Goal: Task Accomplishment & Management: Use online tool/utility

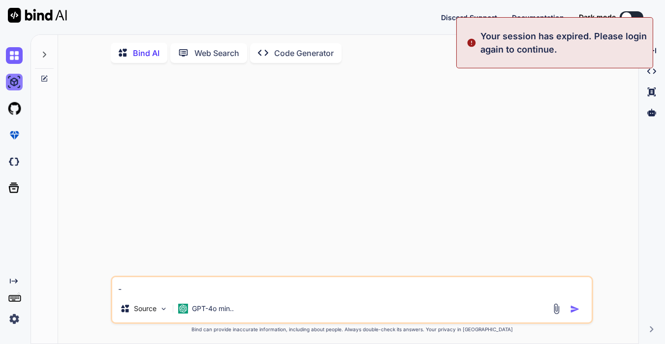
type textarea "x"
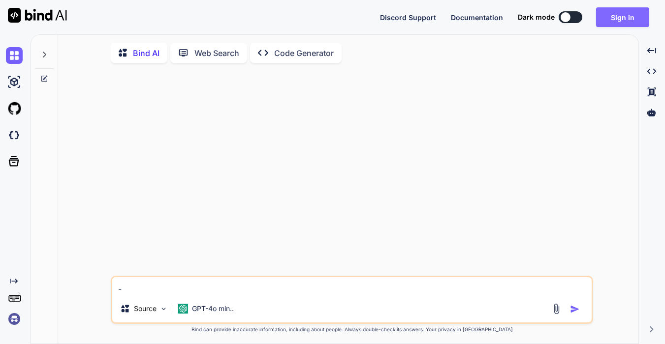
click at [635, 16] on button "Sign in" at bounding box center [622, 17] width 53 height 20
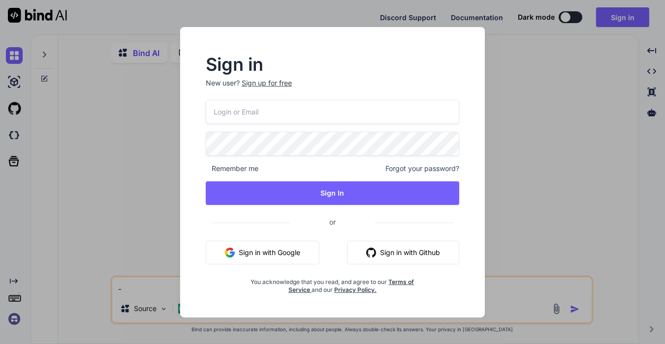
click at [283, 245] on button "Sign in with Google" at bounding box center [263, 253] width 114 height 24
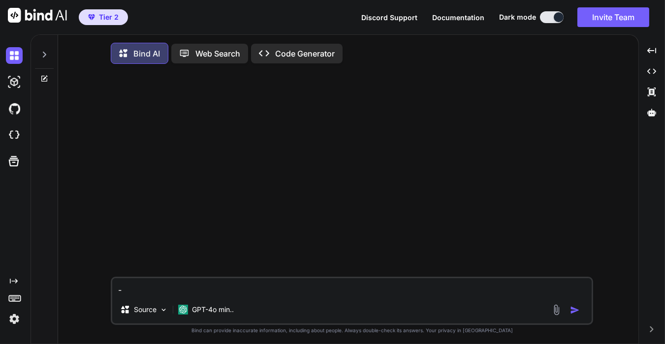
click at [288, 52] on p "Code Generator" at bounding box center [305, 54] width 60 height 12
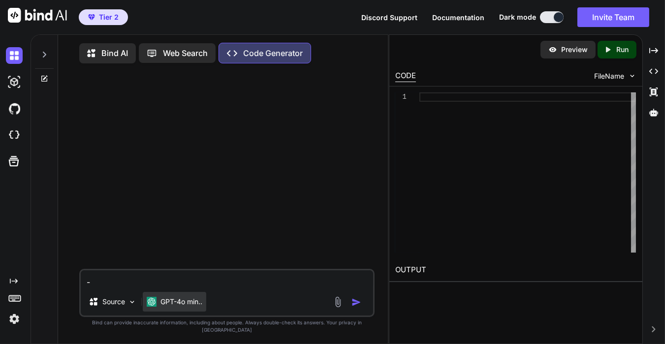
click at [189, 307] on p "GPT-4o min.." at bounding box center [181, 302] width 42 height 10
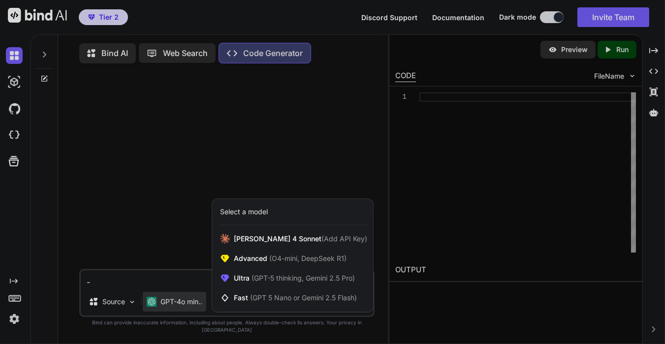
click at [255, 225] on div "Select a model" at bounding box center [292, 212] width 161 height 26
click at [169, 217] on div at bounding box center [332, 172] width 665 height 344
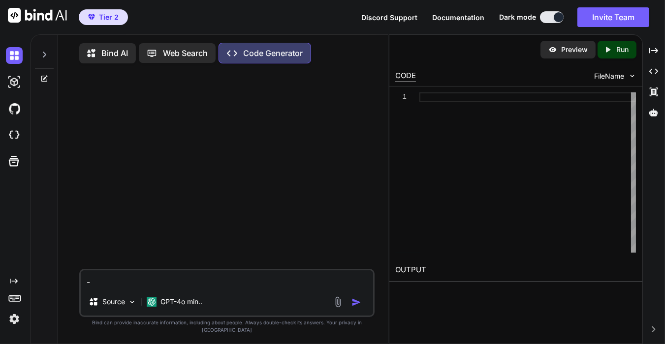
click at [97, 55] on icon at bounding box center [92, 54] width 10 height 10
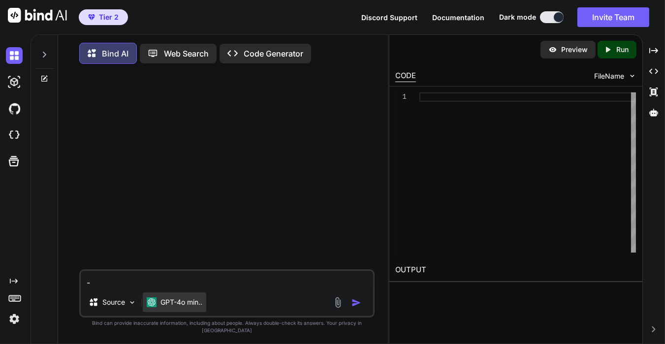
click at [190, 308] on p "GPT-4o min.." at bounding box center [181, 303] width 42 height 10
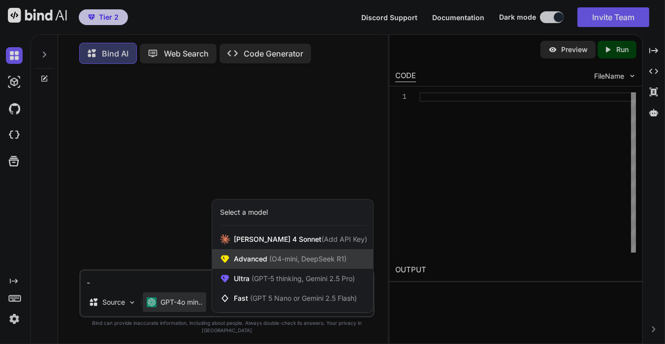
click at [256, 262] on div "Advanced (O4-mini, DeepSeek R1)" at bounding box center [292, 260] width 161 height 20
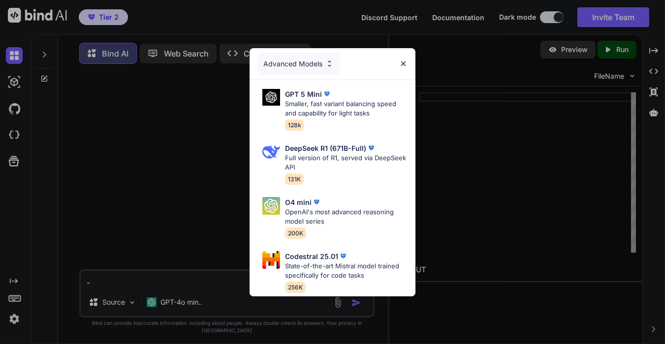
click at [329, 62] on img at bounding box center [329, 64] width 8 height 8
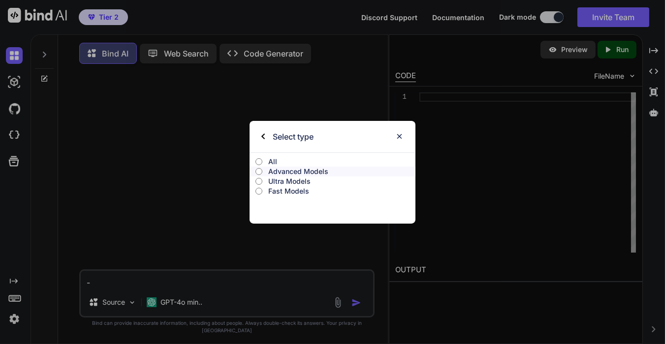
click at [272, 159] on p "All" at bounding box center [341, 162] width 147 height 10
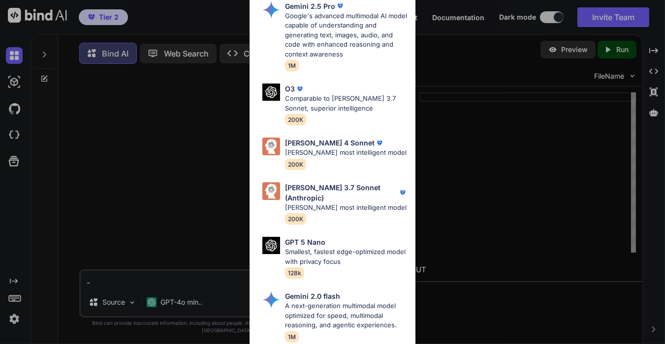
scroll to position [503, 0]
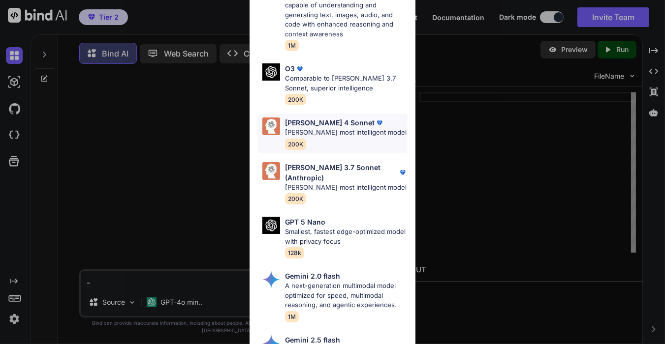
click at [317, 128] on p "[PERSON_NAME] most intelligent model" at bounding box center [346, 133] width 122 height 10
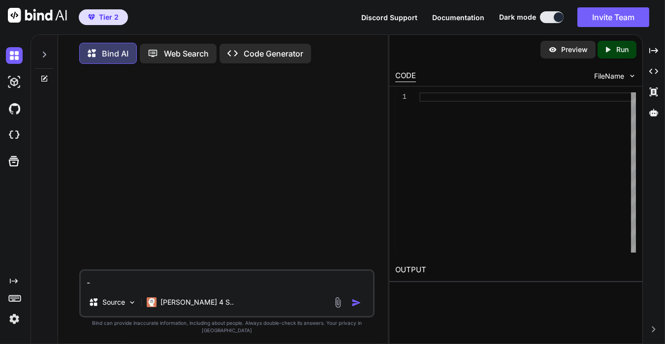
click at [233, 289] on textarea "-" at bounding box center [227, 280] width 292 height 18
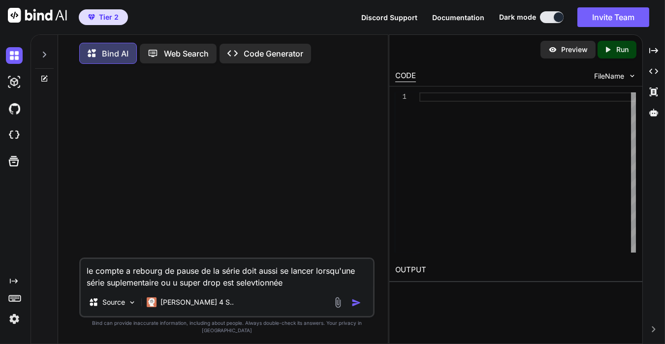
click at [176, 289] on textarea "le compte a rebourg de pause de la série doit aussi se lancer lorsqu'une série …" at bounding box center [227, 274] width 292 height 30
click at [292, 289] on textarea "le compte a rebourg de pause de la série doit aussi se lancer lorsqu'une série …" at bounding box center [227, 274] width 292 height 30
click at [470, 172] on div at bounding box center [527, 173] width 217 height 160
click at [466, 178] on div at bounding box center [527, 173] width 217 height 160
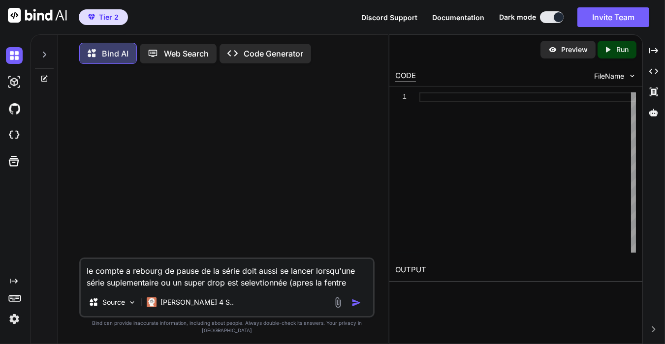
click at [352, 289] on textarea "le compte a rebourg de pause de la série doit aussi se lancer lorsqu'une série …" at bounding box center [227, 274] width 292 height 30
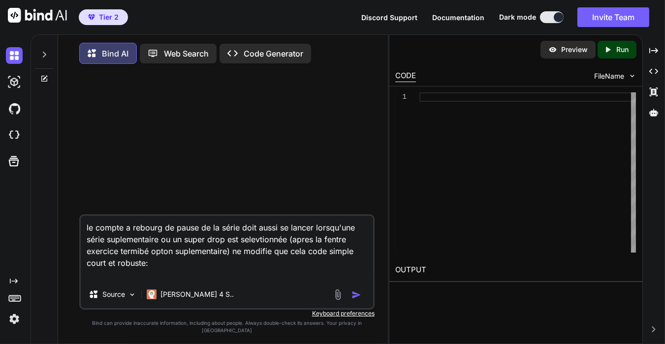
paste textarea "<!-- loremip_dolorsi.amet - c3.85 (Adi eli seddoeiUsmodTemp = Inci.utl();) --> …"
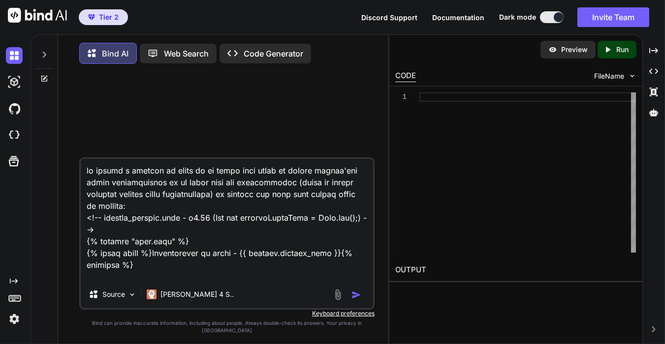
scroll to position [33626, 0]
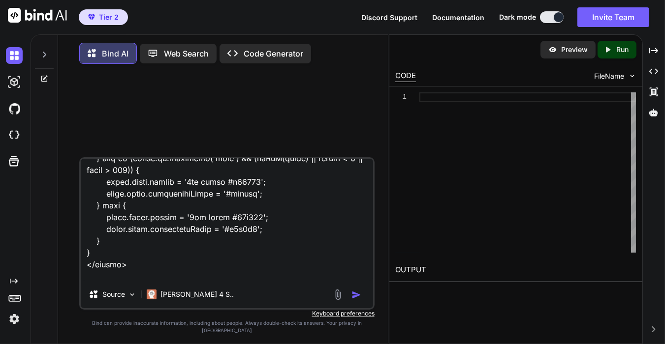
type textarea "lo ipsumd s ametcon ad elits do ei tempo inci utlab et dolore magnaa'eni admin …"
click at [353, 300] on img "button" at bounding box center [356, 295] width 10 height 10
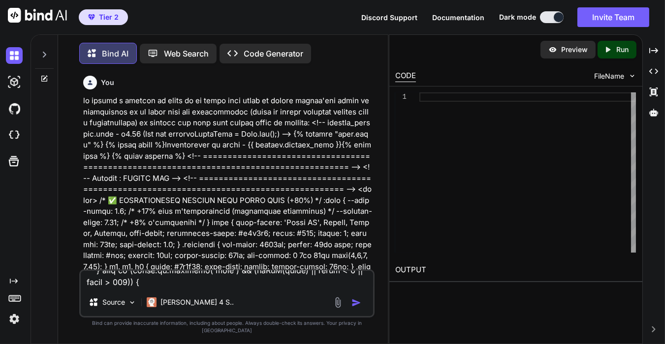
scroll to position [4, 0]
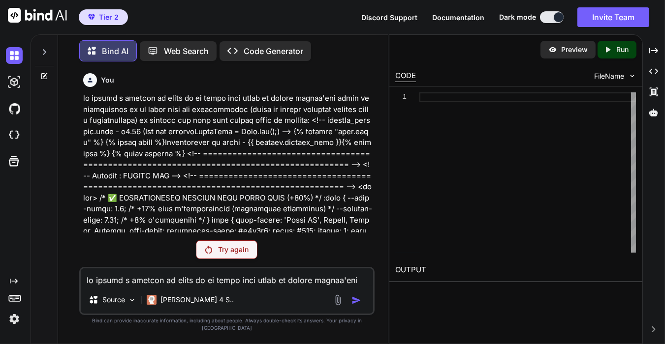
click at [253, 259] on div "Try again" at bounding box center [227, 250] width 62 height 19
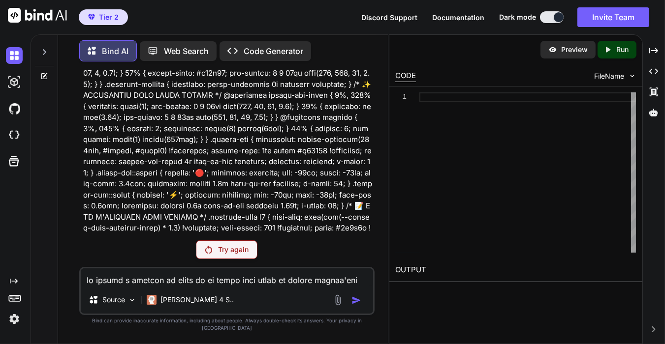
scroll to position [1203, 0]
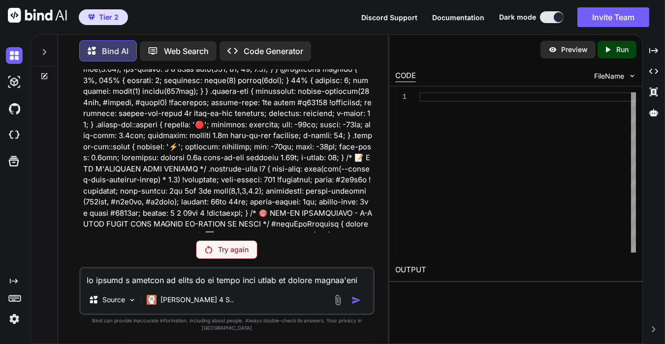
click at [250, 259] on div "Try again" at bounding box center [227, 250] width 62 height 19
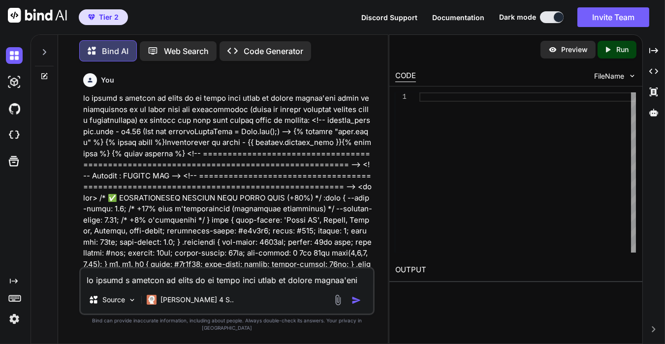
scroll to position [0, 0]
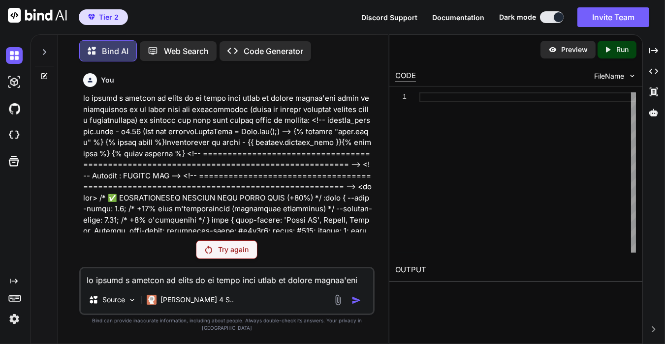
click at [250, 259] on div "Try again" at bounding box center [227, 250] width 62 height 19
click at [215, 250] on div "Try again" at bounding box center [227, 250] width 62 height 19
click at [205, 259] on div "Try again" at bounding box center [227, 250] width 62 height 19
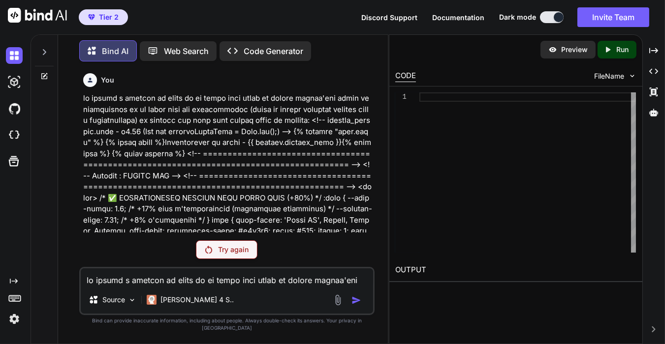
click at [176, 281] on textarea at bounding box center [227, 278] width 292 height 18
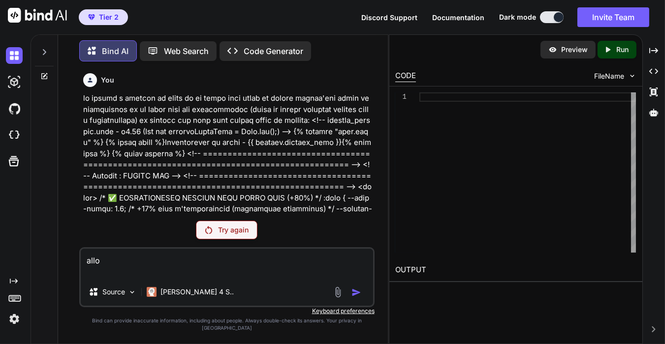
type textarea "allo"
click at [245, 235] on p "Try again" at bounding box center [233, 230] width 31 height 10
click at [41, 73] on icon at bounding box center [44, 76] width 6 height 6
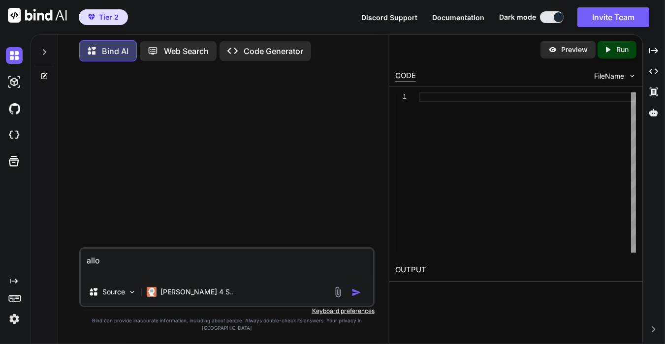
click at [173, 279] on textarea "allo" at bounding box center [227, 264] width 292 height 30
click at [358, 298] on img "button" at bounding box center [356, 293] width 10 height 10
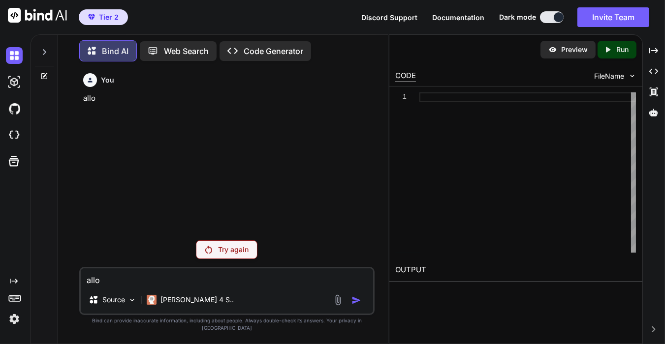
click at [228, 255] on p "Try again" at bounding box center [233, 250] width 31 height 10
click at [178, 305] on p "[PERSON_NAME] 4 S.." at bounding box center [196, 300] width 73 height 10
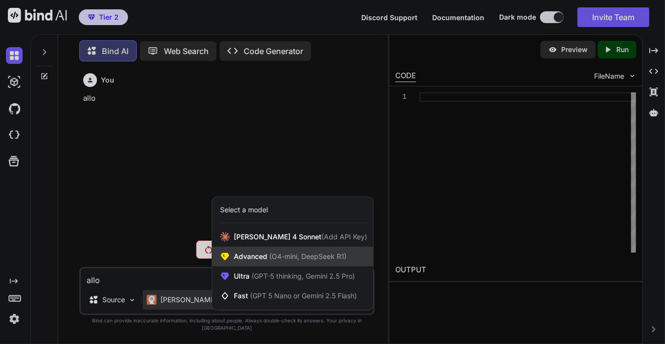
click at [279, 267] on div "Advanced (O4-mini, DeepSeek R1)" at bounding box center [292, 257] width 161 height 20
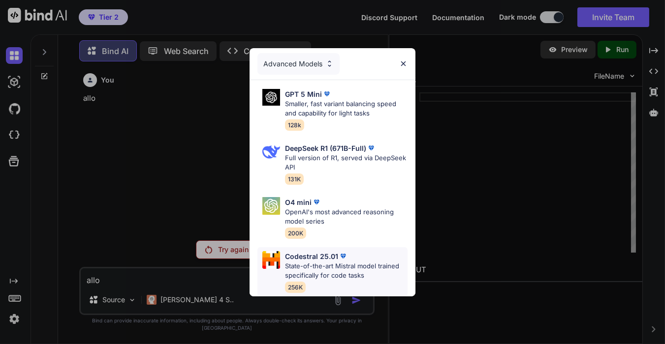
click at [319, 255] on p "Codestral 25.01" at bounding box center [311, 256] width 53 height 10
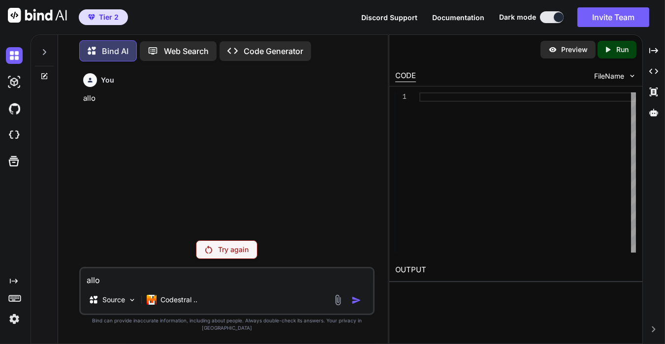
click at [249, 259] on div "Try again" at bounding box center [227, 250] width 62 height 19
click at [19, 82] on img at bounding box center [14, 82] width 17 height 17
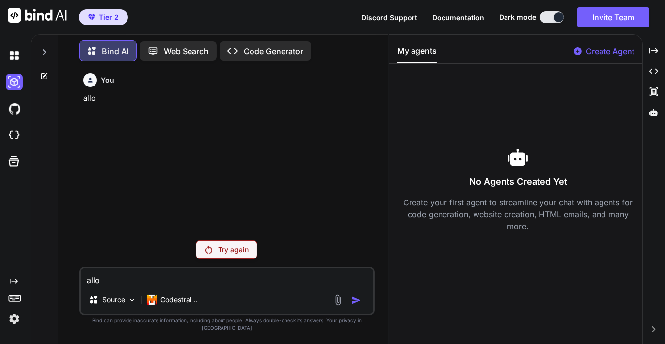
click at [195, 51] on p "Web Search" at bounding box center [186, 51] width 45 height 12
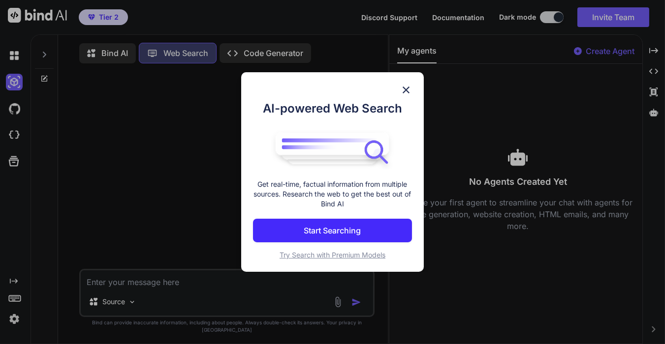
scroll to position [4, 0]
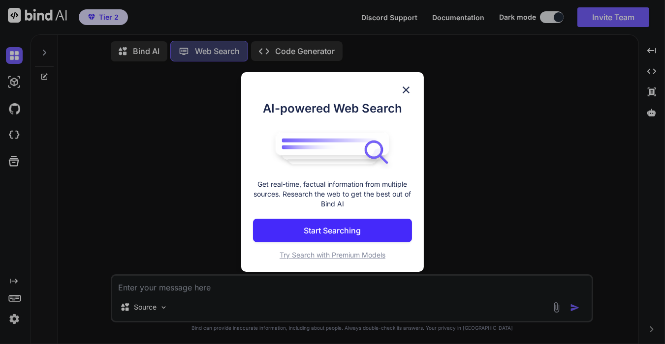
click at [402, 94] on img at bounding box center [406, 90] width 12 height 12
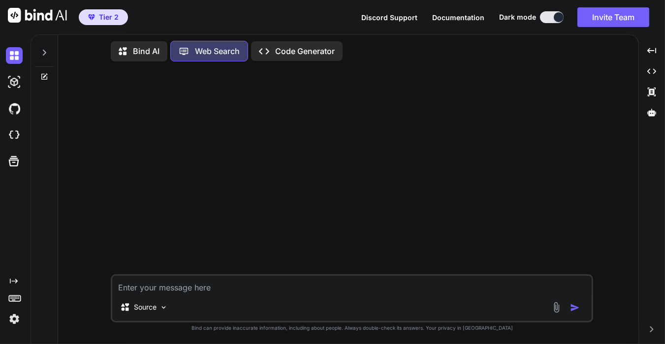
click at [317, 55] on p "Code Generator" at bounding box center [305, 51] width 60 height 12
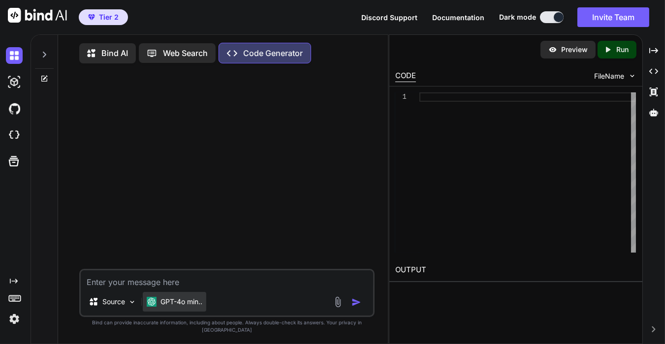
click at [183, 307] on p "GPT-4o min.." at bounding box center [181, 302] width 42 height 10
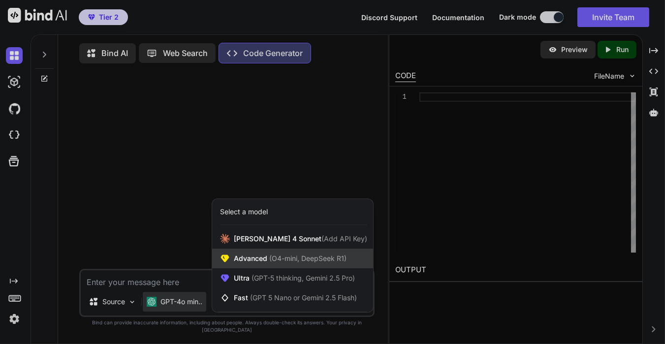
click at [266, 264] on span "Advanced (O4-mini, DeepSeek R1)" at bounding box center [290, 259] width 113 height 10
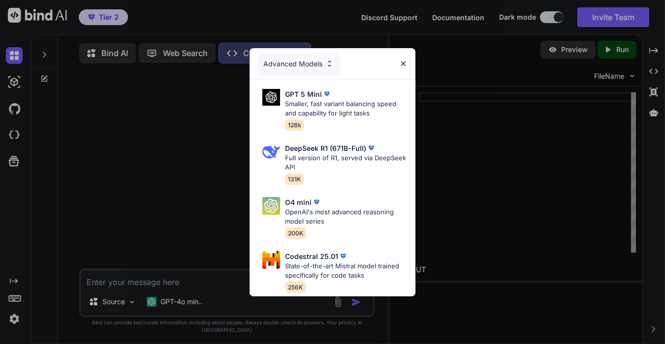
click at [306, 62] on div "Advanced Models" at bounding box center [298, 64] width 82 height 22
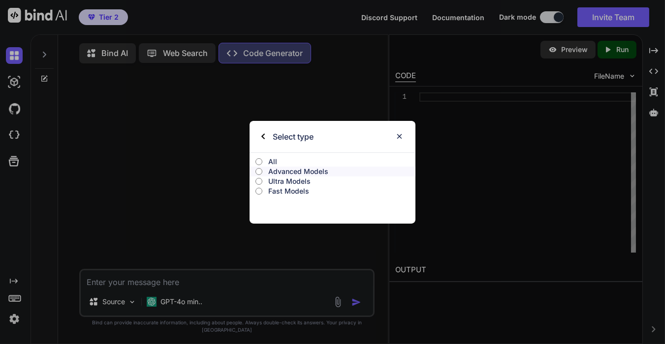
click at [272, 165] on p "All" at bounding box center [341, 162] width 147 height 10
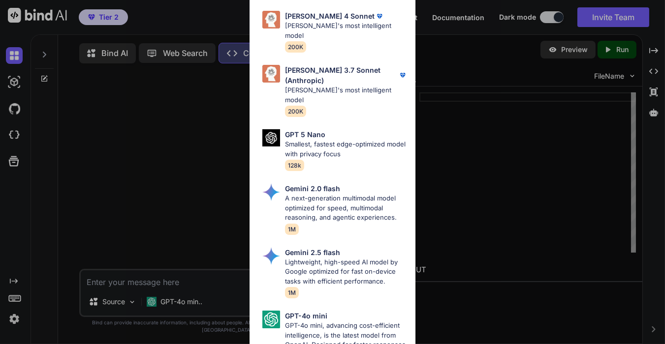
scroll to position [588, 0]
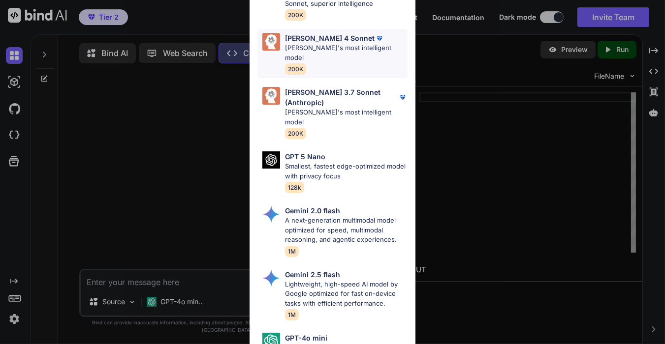
click at [326, 43] on p "[PERSON_NAME] most intelligent model" at bounding box center [346, 52] width 123 height 19
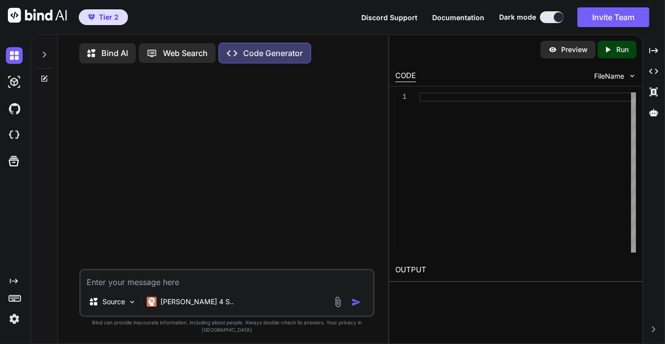
click at [216, 283] on textarea at bounding box center [227, 280] width 292 height 18
type textarea "x"
type textarea "a"
type textarea "x"
type textarea "al"
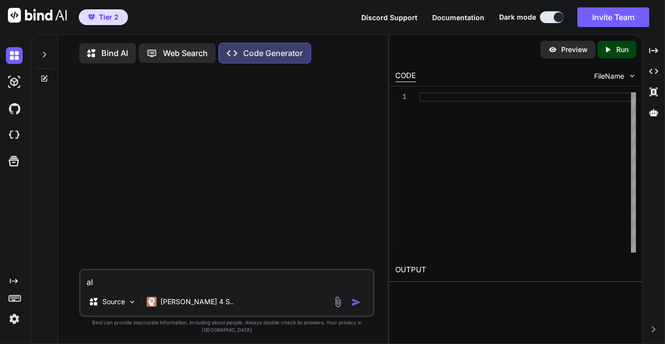
type textarea "x"
type textarea "all"
type textarea "x"
type textarea "allo"
type textarea "x"
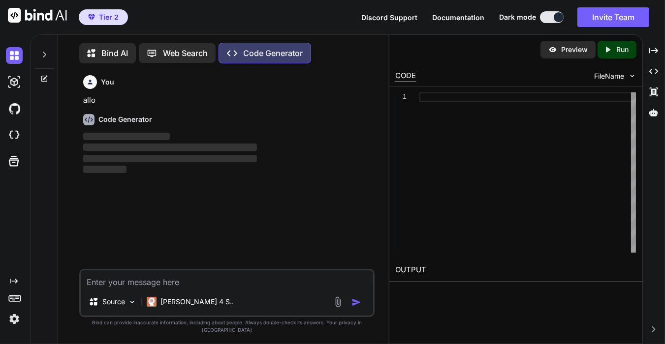
scroll to position [4, 0]
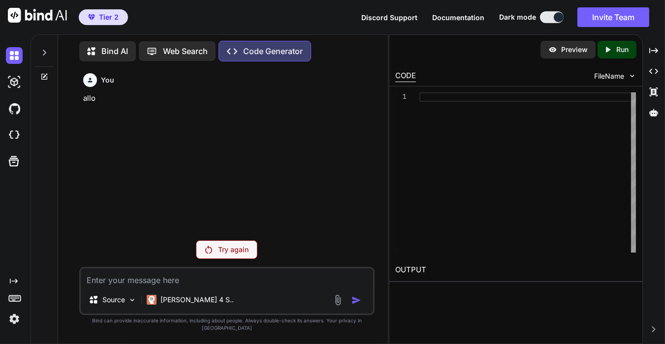
click at [234, 255] on p "Try again" at bounding box center [233, 250] width 31 height 10
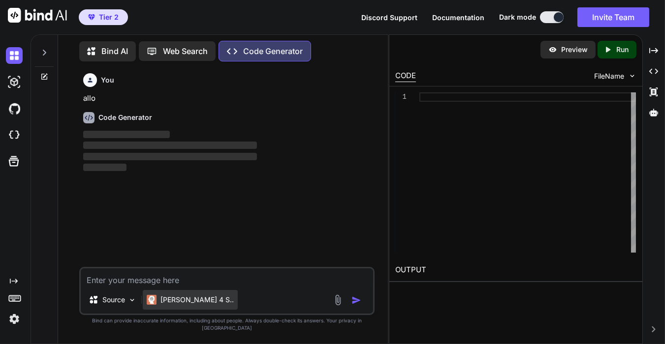
click at [177, 305] on p "[PERSON_NAME] 4 S.." at bounding box center [196, 300] width 73 height 10
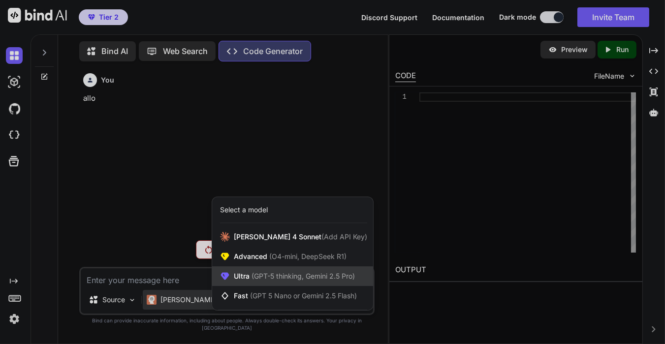
click at [262, 281] on span "(GPT-5 thinking, Gemini 2.5 Pro)" at bounding box center [302, 276] width 105 height 8
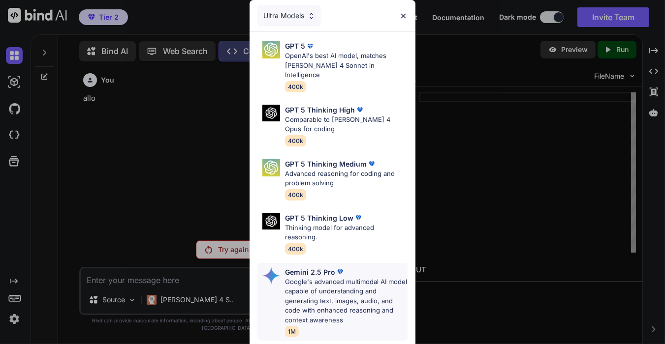
click at [307, 290] on p "Google's advanced multimodal AI model capable of understanding and generating t…" at bounding box center [346, 302] width 123 height 48
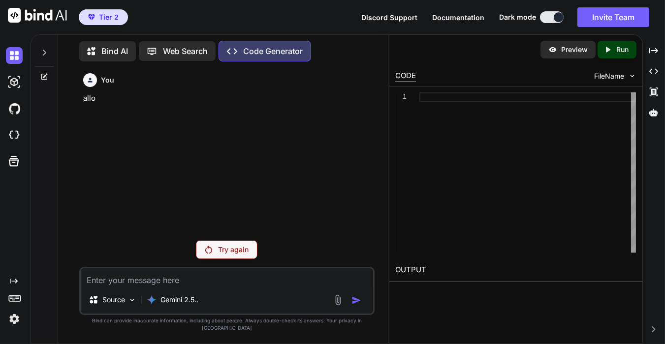
click at [257, 286] on textarea at bounding box center [227, 278] width 292 height 18
type textarea "x"
type textarea "a"
type textarea "x"
type textarea "al"
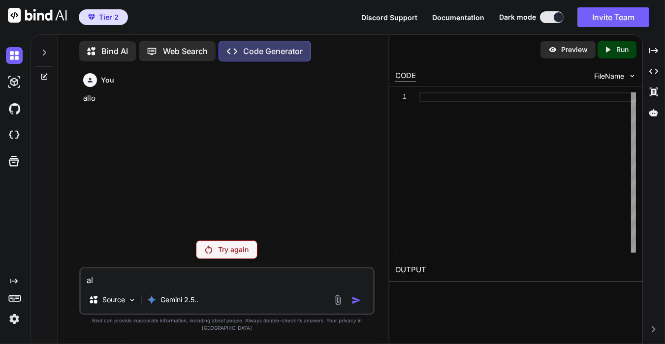
type textarea "x"
type textarea "all"
type textarea "x"
type textarea "allo"
type textarea "x"
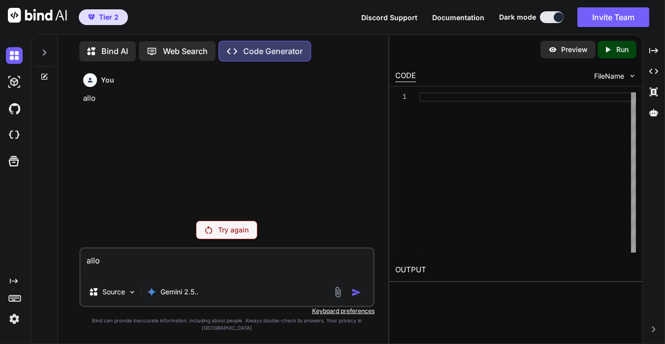
type textarea "allo"
click at [150, 270] on textarea "allo" at bounding box center [227, 264] width 292 height 30
type textarea "x"
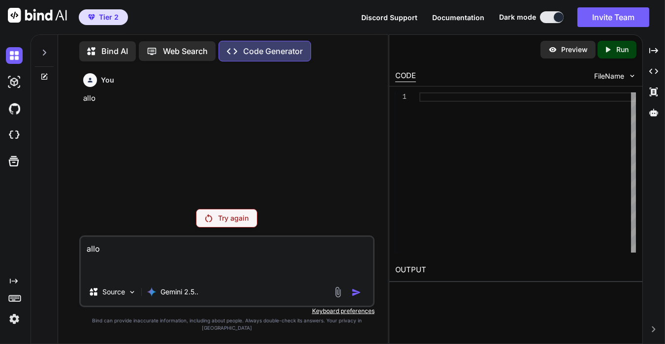
type textarea "allo"
click at [242, 223] on p "Try again" at bounding box center [233, 219] width 31 height 10
type textarea "x"
drag, startPoint x: 124, startPoint y: 129, endPoint x: 101, endPoint y: 129, distance: 23.1
click at [101, 129] on div "You allo" at bounding box center [227, 135] width 293 height 132
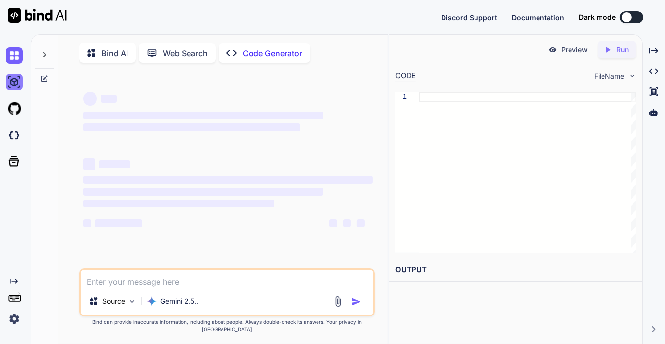
click at [17, 83] on img at bounding box center [14, 82] width 17 height 17
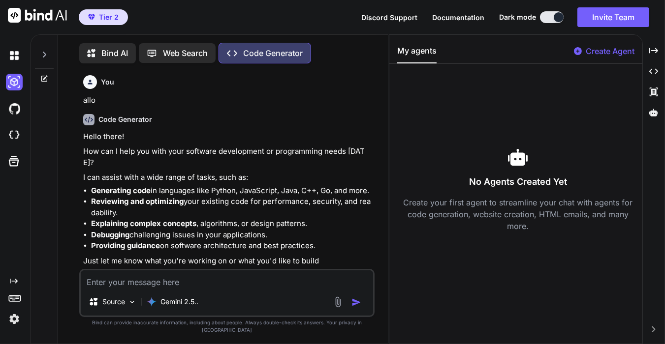
scroll to position [4, 0]
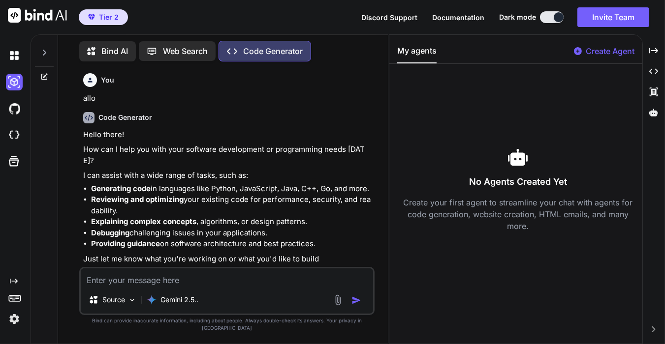
click at [49, 74] on div at bounding box center [44, 77] width 27 height 8
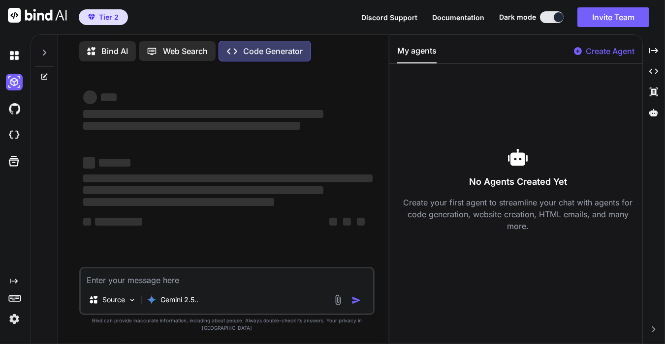
type textarea "x"
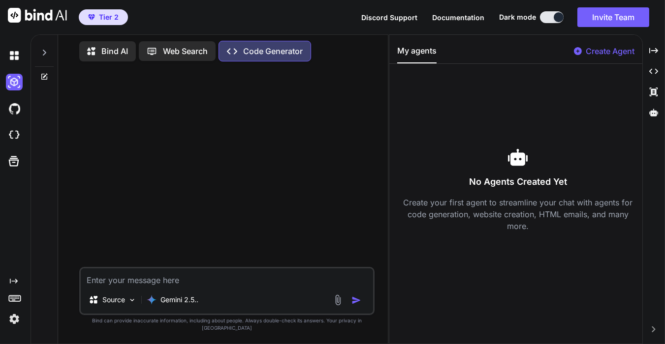
click at [171, 285] on textarea at bounding box center [227, 278] width 292 height 18
type textarea "a"
type textarea "x"
type textarea "al"
type textarea "x"
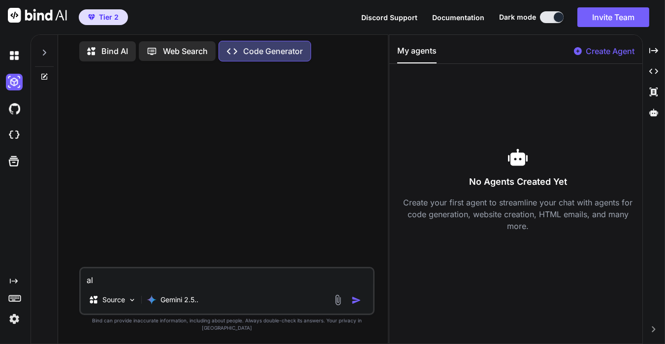
type textarea "all"
type textarea "x"
type textarea "allo"
type textarea "x"
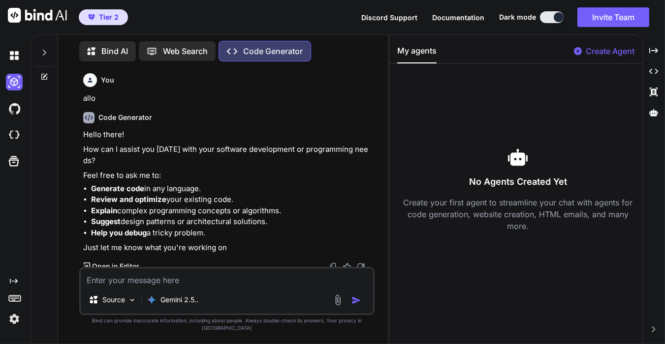
drag, startPoint x: 171, startPoint y: 285, endPoint x: 126, endPoint y: 18, distance: 271.4
click at [126, 18] on div "Tier 2 Discord Support Documentation Dark mode Invite Team Created with Pixso. …" at bounding box center [332, 172] width 665 height 344
click at [181, 46] on p "Web Search" at bounding box center [185, 51] width 45 height 12
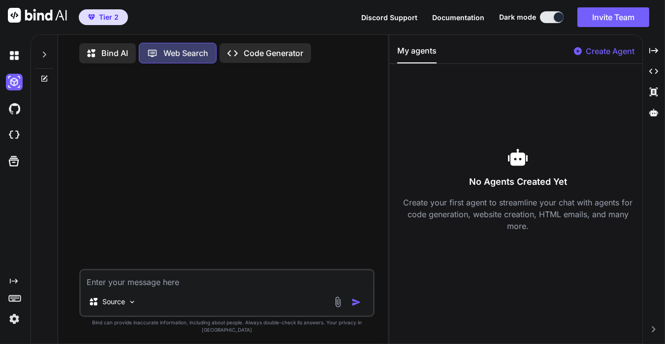
scroll to position [4, 0]
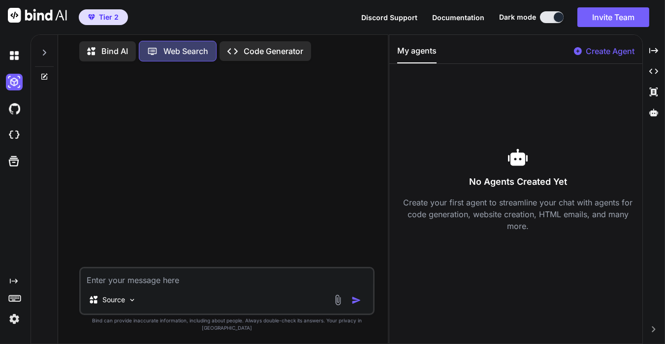
click at [107, 50] on p "Bind AI" at bounding box center [114, 51] width 27 height 12
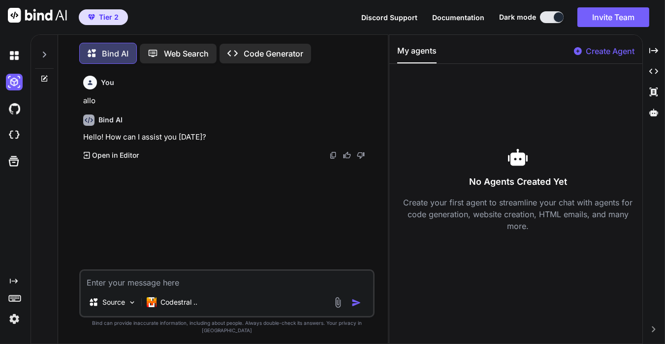
scroll to position [4, 0]
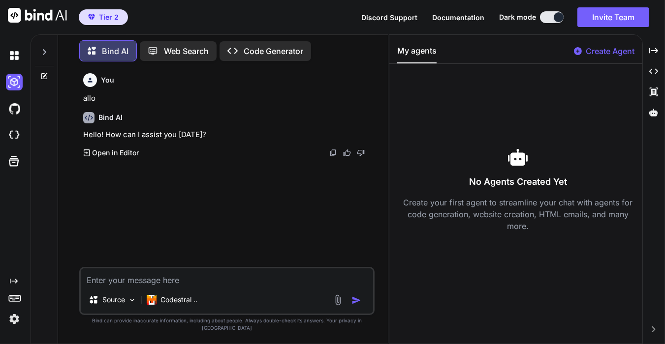
click at [209, 283] on textarea at bounding box center [227, 278] width 292 height 18
type textarea "x"
type textarea "a"
type textarea "x"
type textarea "al"
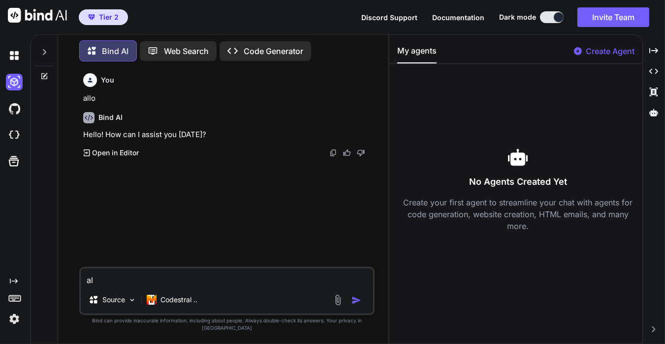
type textarea "x"
type textarea "all"
type textarea "x"
type textarea "allo"
type textarea "x"
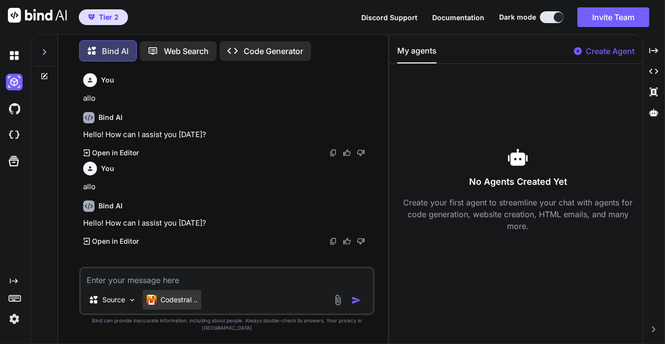
click at [187, 305] on p "Codestral .." at bounding box center [178, 300] width 37 height 10
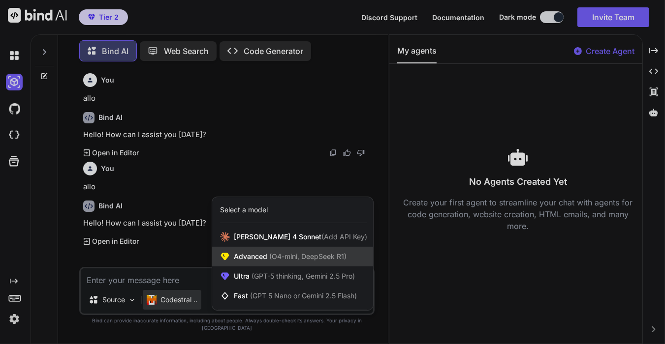
click at [252, 262] on span "Advanced (O4-mini, DeepSeek R1)" at bounding box center [290, 257] width 113 height 10
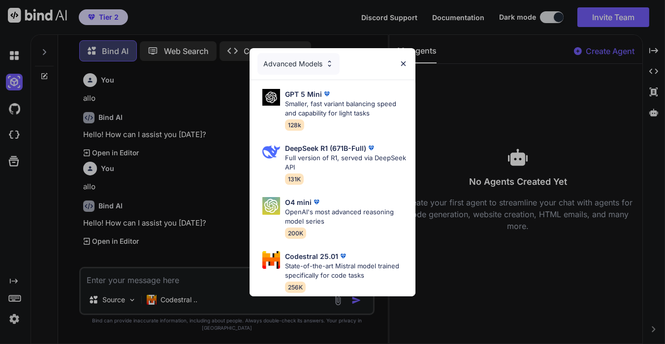
click at [320, 62] on div "Advanced Models" at bounding box center [298, 64] width 82 height 22
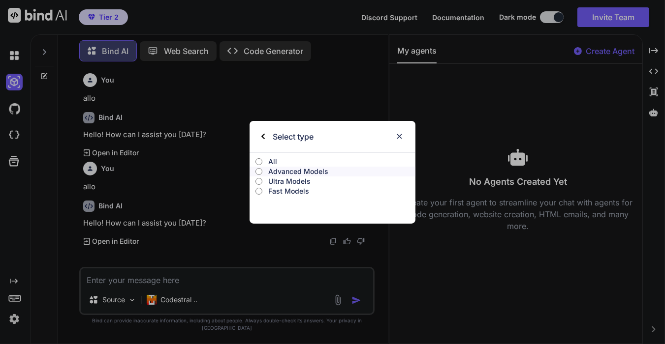
click at [266, 160] on label "All" at bounding box center [333, 162] width 166 height 10
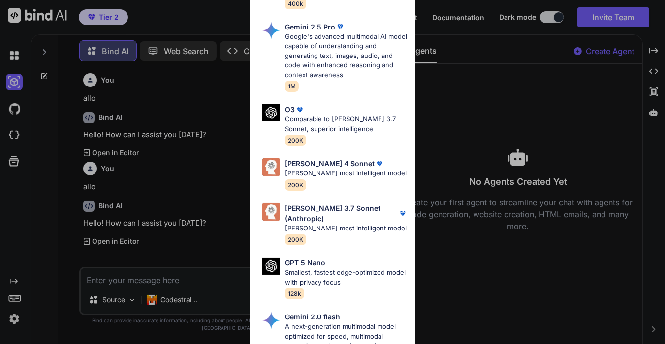
scroll to position [481, 0]
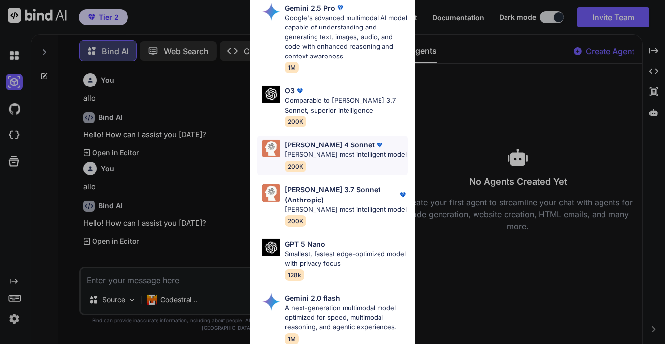
click at [322, 150] on p "[PERSON_NAME] most intelligent model" at bounding box center [346, 155] width 122 height 10
type textarea "x"
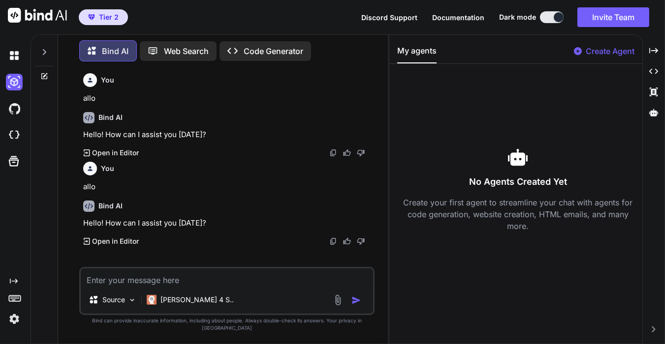
click at [240, 286] on textarea at bounding box center [227, 278] width 292 height 18
click at [157, 282] on textarea at bounding box center [227, 278] width 292 height 18
paste textarea "Exercice terminé ! Options supplémentaires :"
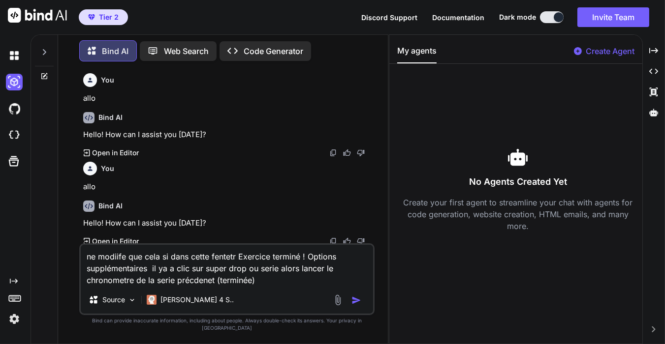
drag, startPoint x: 55, startPoint y: 217, endPoint x: 90, endPoint y: 223, distance: 35.1
click at [55, 217] on div at bounding box center [44, 188] width 27 height 312
click at [269, 286] on textarea "ne modiife que cela si dans cette fentetr Exercice terminé ! Options supplément…" at bounding box center [227, 265] width 292 height 41
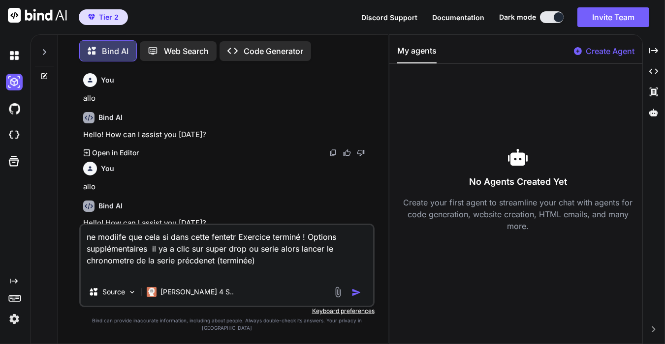
paste textarea "<!-- loremip_dolorsi.amet - c3.85 (Adi eli seddoeiUsmodTemp = Inci.utl();) --> …"
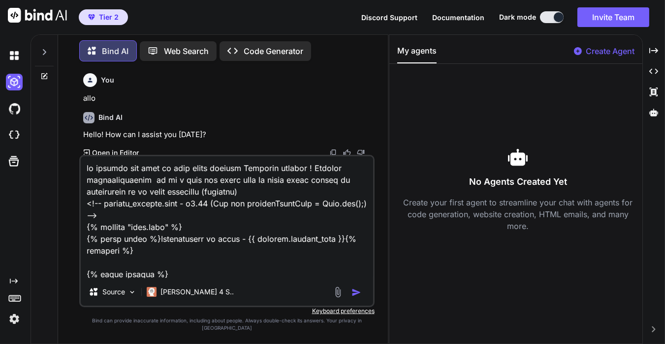
scroll to position [33614, 0]
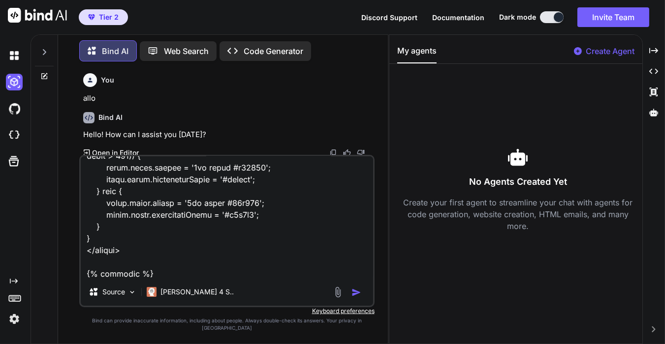
type textarea "ne modiife que cela si dans cette fentetr Exercice terminé ! Options supplément…"
click at [357, 297] on img "button" at bounding box center [356, 293] width 10 height 10
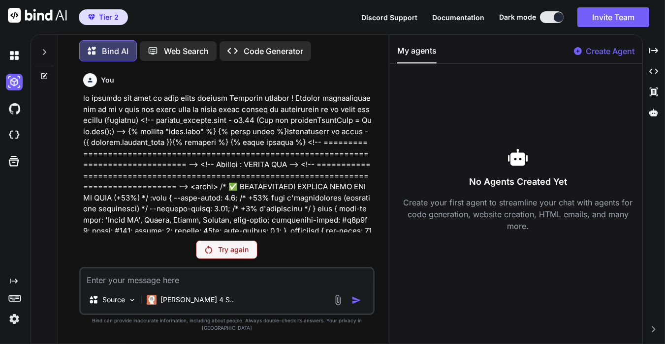
scroll to position [123, 0]
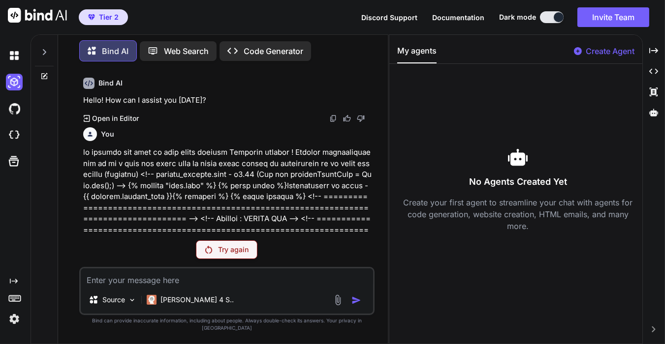
click at [230, 255] on p "Try again" at bounding box center [233, 250] width 31 height 10
click at [36, 233] on div at bounding box center [44, 188] width 27 height 312
